Goal: Find specific page/section

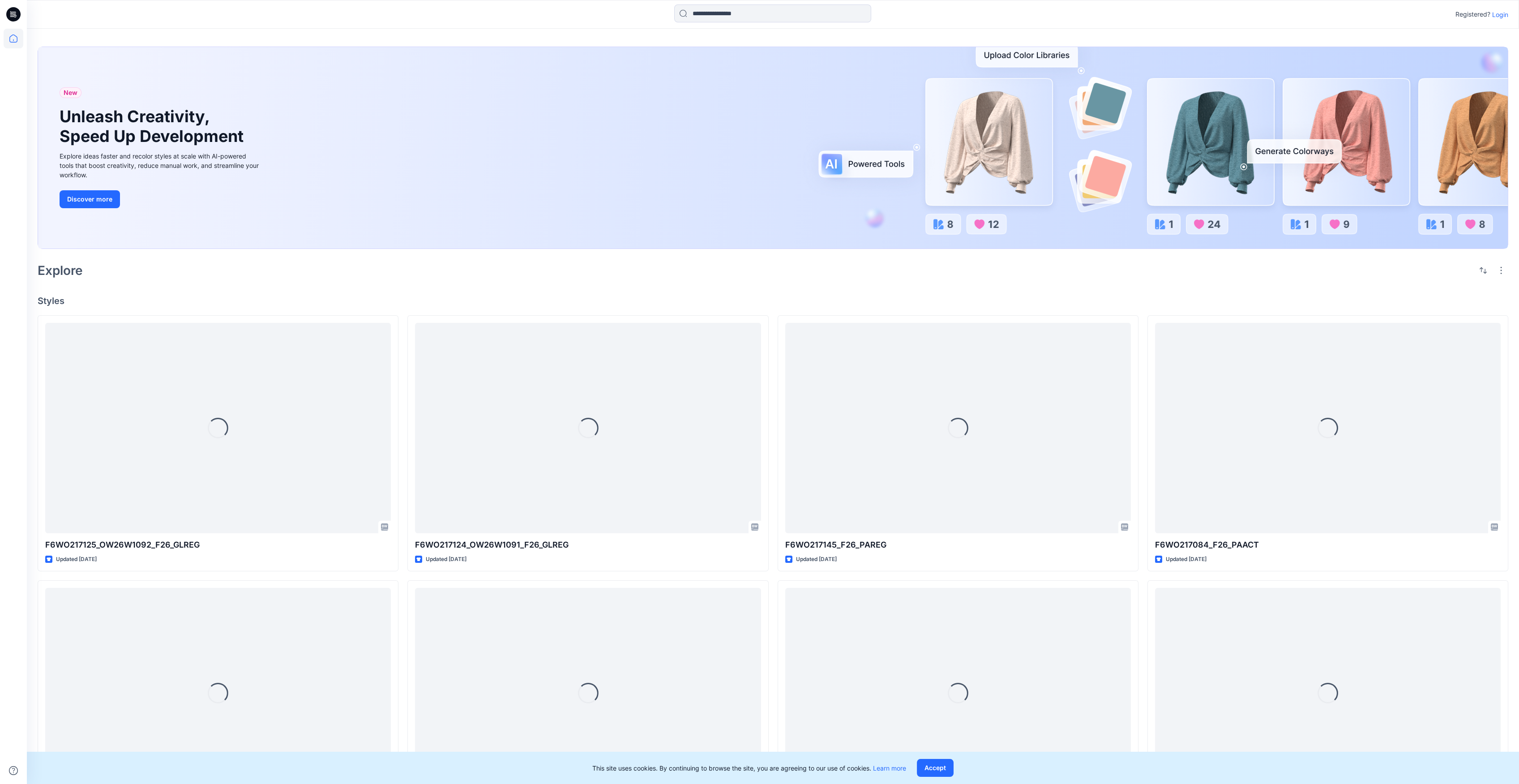
click at [1500, 15] on p "Login" at bounding box center [1500, 14] width 16 height 9
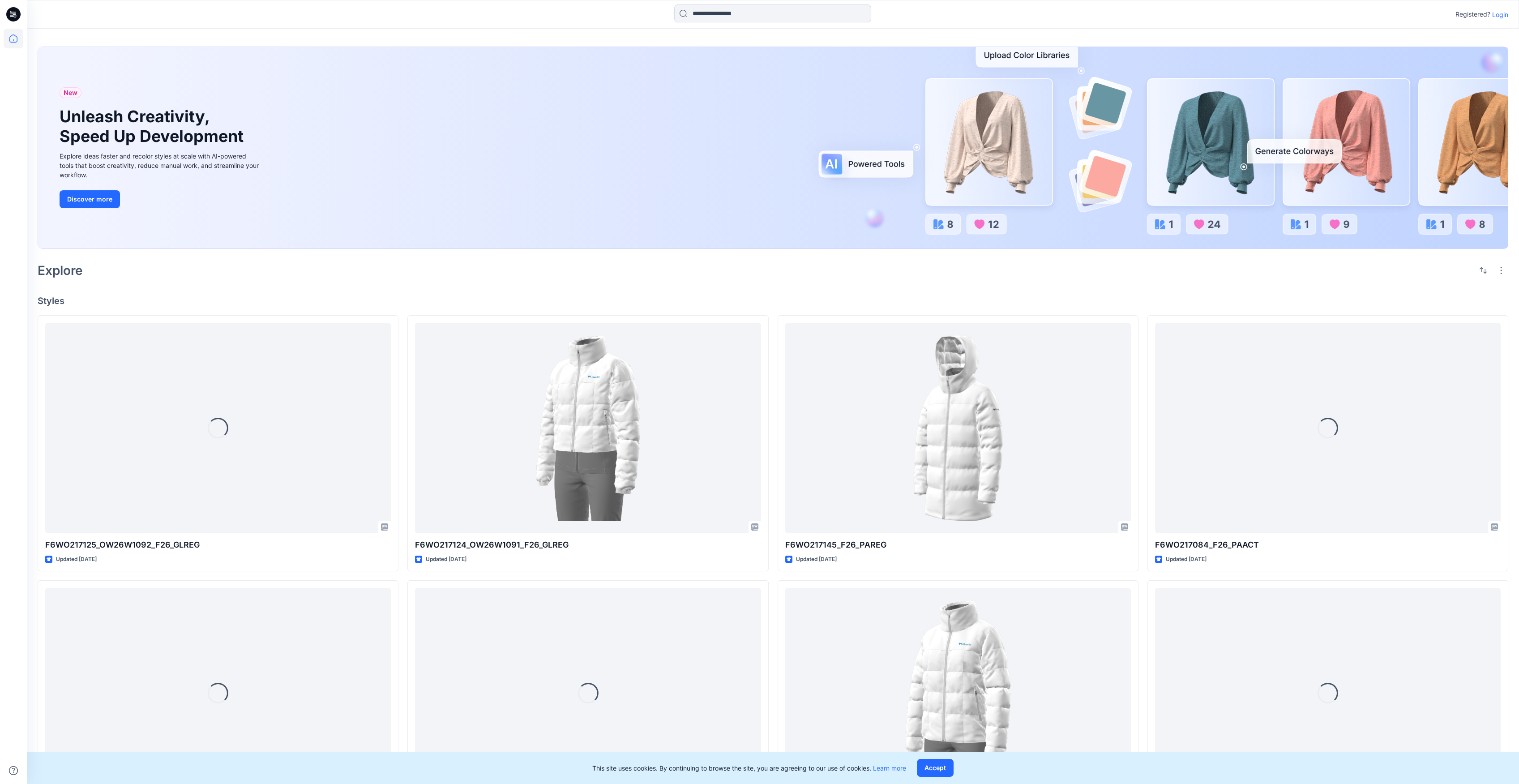
click at [869, 162] on div "New Unleash Creativity, Speed Up Development Explore ideas faster and recolor s…" at bounding box center [773, 148] width 1470 height 202
click at [114, 200] on button "Discover more" at bounding box center [89, 199] width 60 height 18
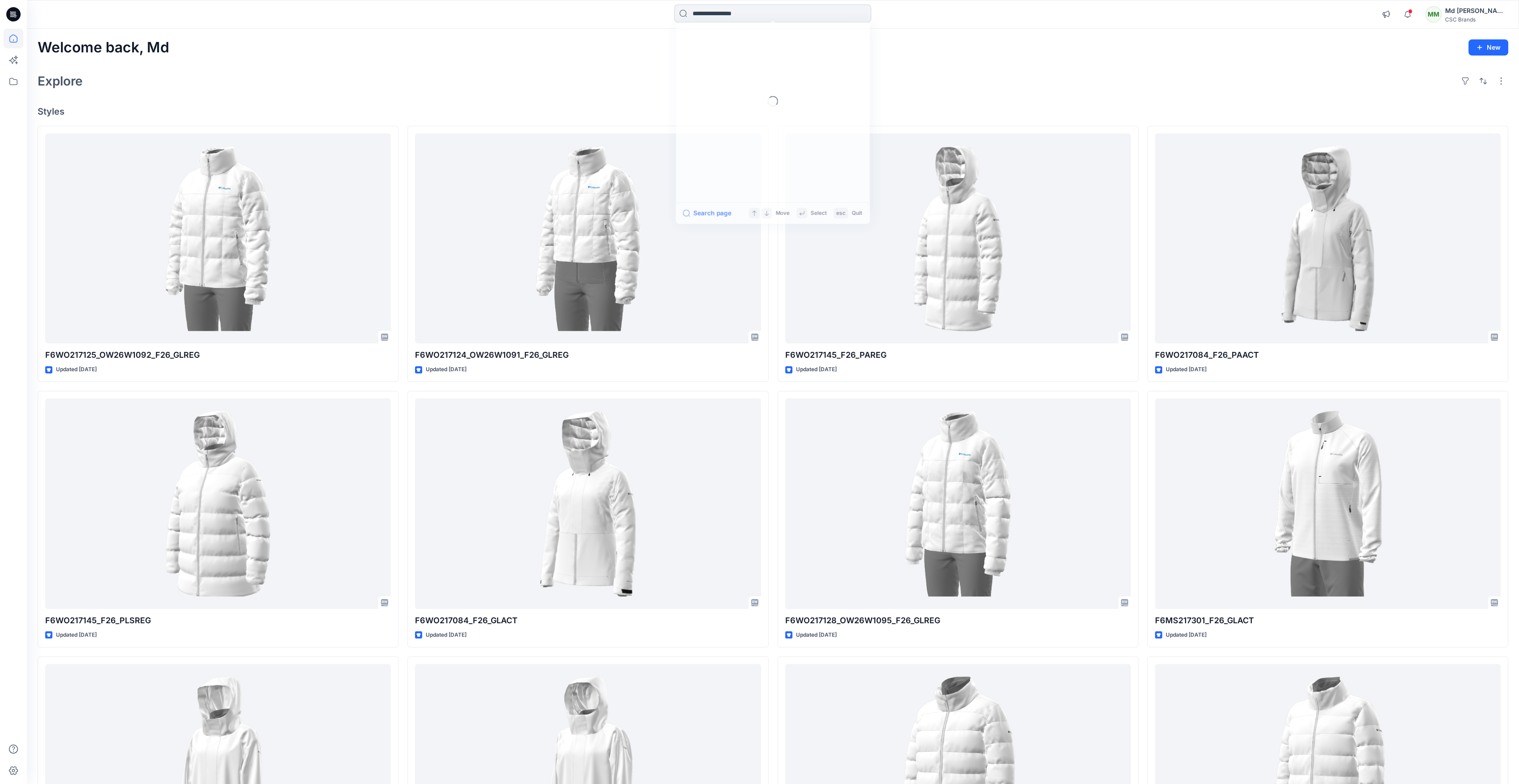
click at [805, 14] on input at bounding box center [773, 13] width 197 height 18
type input "****"
click at [781, 65] on link "F6WO21 7083 _F26_GLREG" at bounding box center [773, 65] width 193 height 16
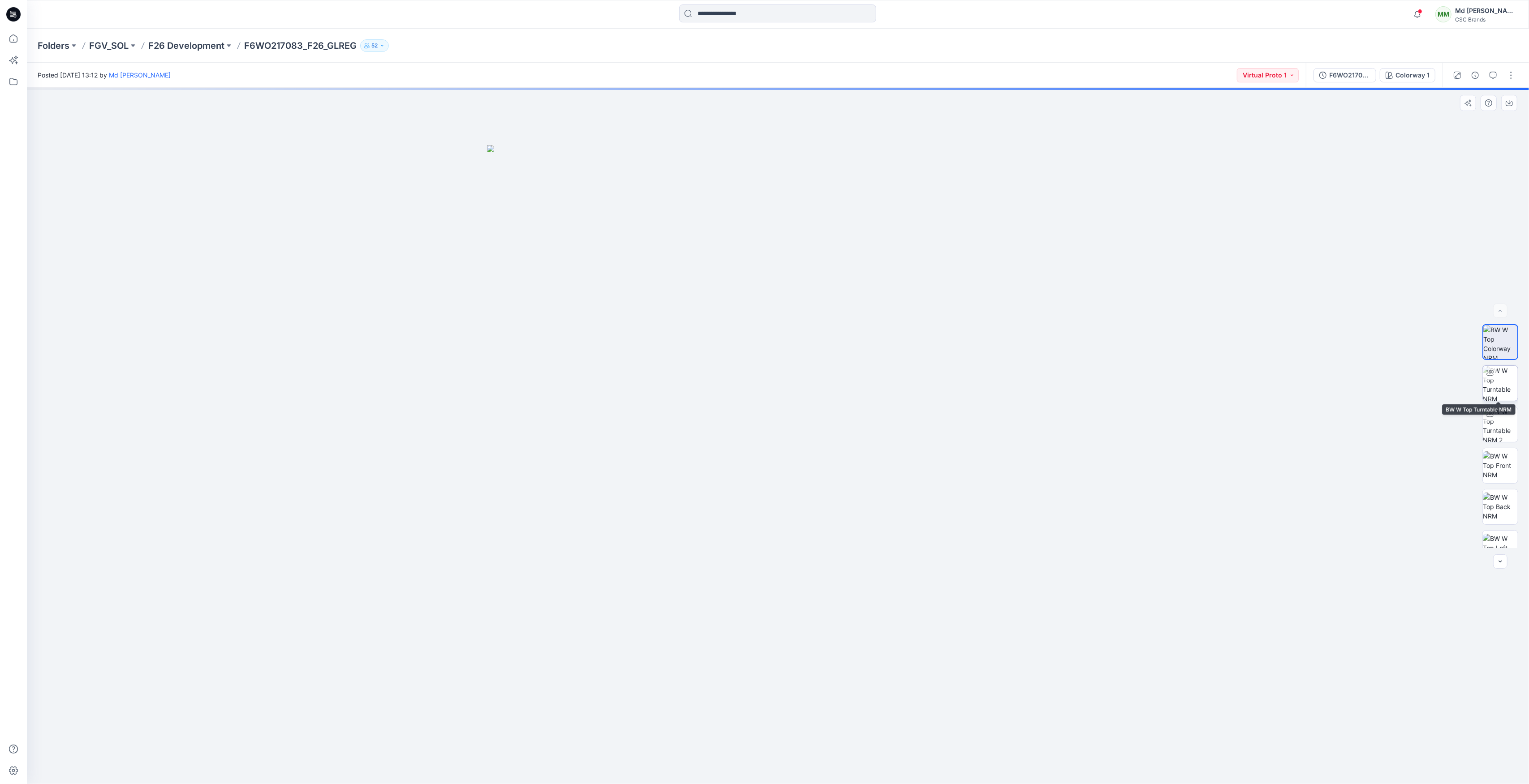
click at [1486, 381] on img at bounding box center [1500, 383] width 35 height 35
click at [1506, 379] on img at bounding box center [1501, 383] width 34 height 34
